Goal: Obtain resource: Download file/media

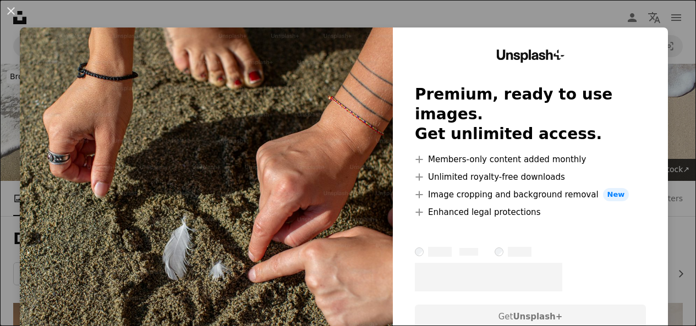
scroll to position [385, 0]
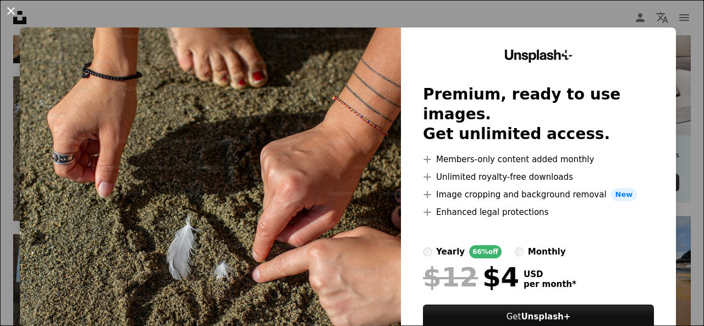
click at [11, 15] on button "An X shape" at bounding box center [10, 10] width 13 height 13
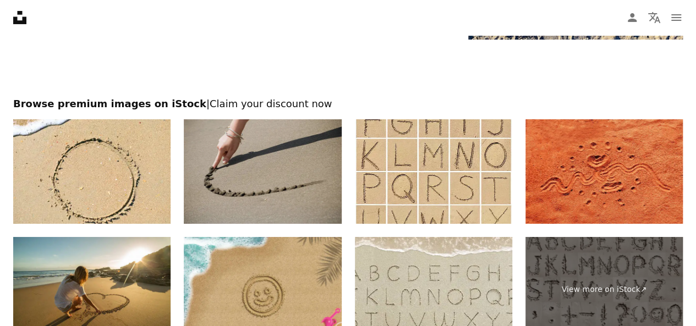
scroll to position [1980, 0]
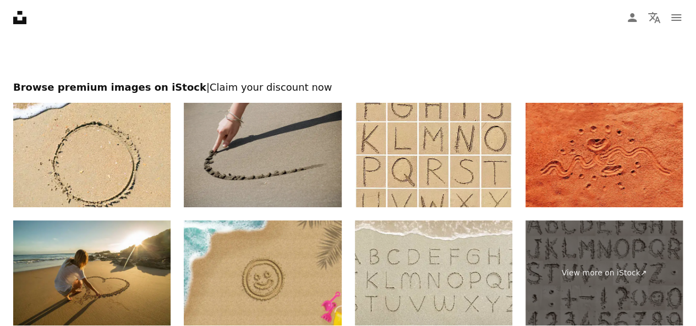
click at [295, 165] on img at bounding box center [262, 155] width 157 height 105
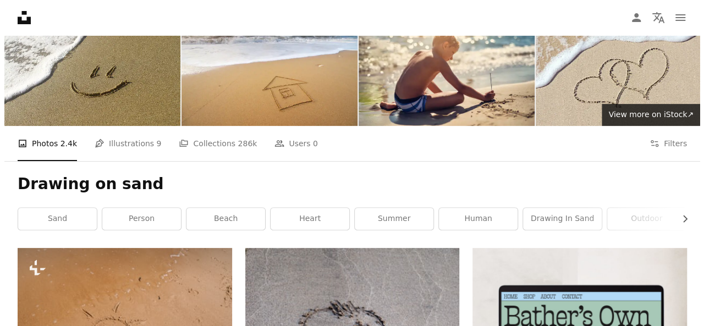
scroll to position [220, 0]
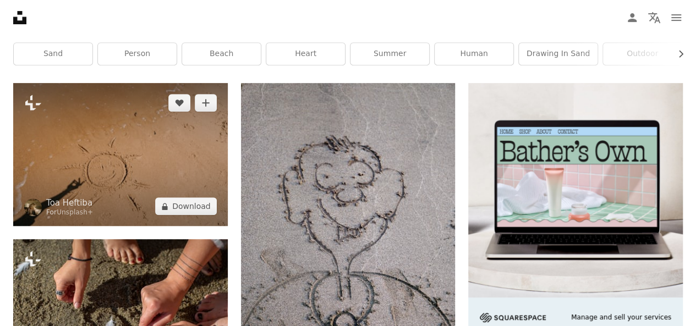
click at [167, 148] on img at bounding box center [120, 154] width 214 height 143
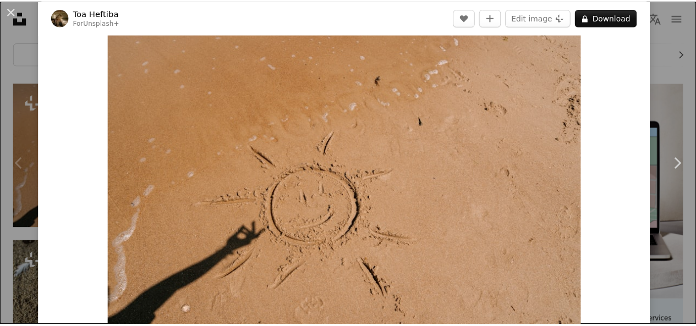
scroll to position [55, 0]
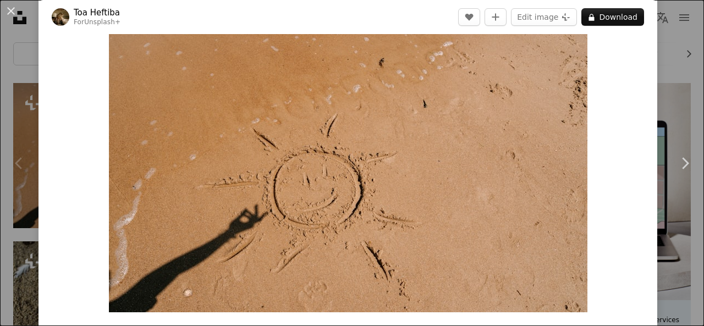
click at [11, 74] on div "An X shape Chevron left Chevron right Toa Heftiba For Unsplash+ A heart A plus …" at bounding box center [352, 163] width 704 height 326
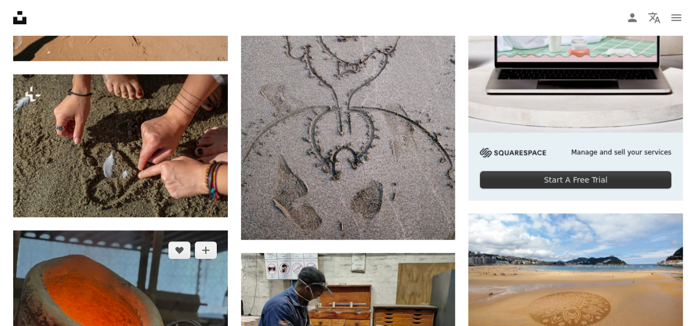
scroll to position [495, 0]
